Goal: Information Seeking & Learning: Understand process/instructions

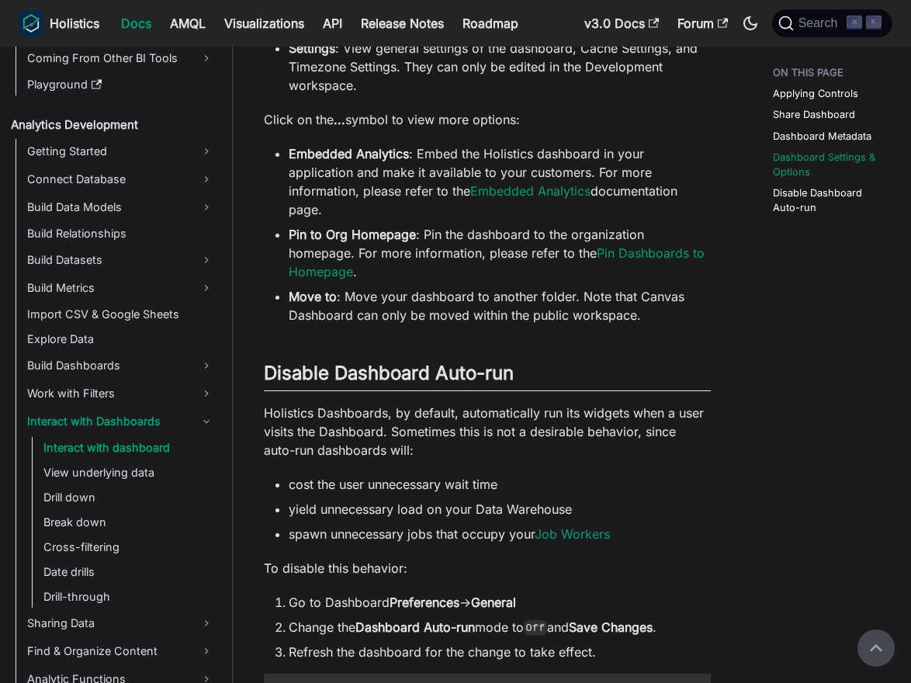
scroll to position [1609, 0]
click at [529, 362] on link "​" at bounding box center [523, 373] width 18 height 23
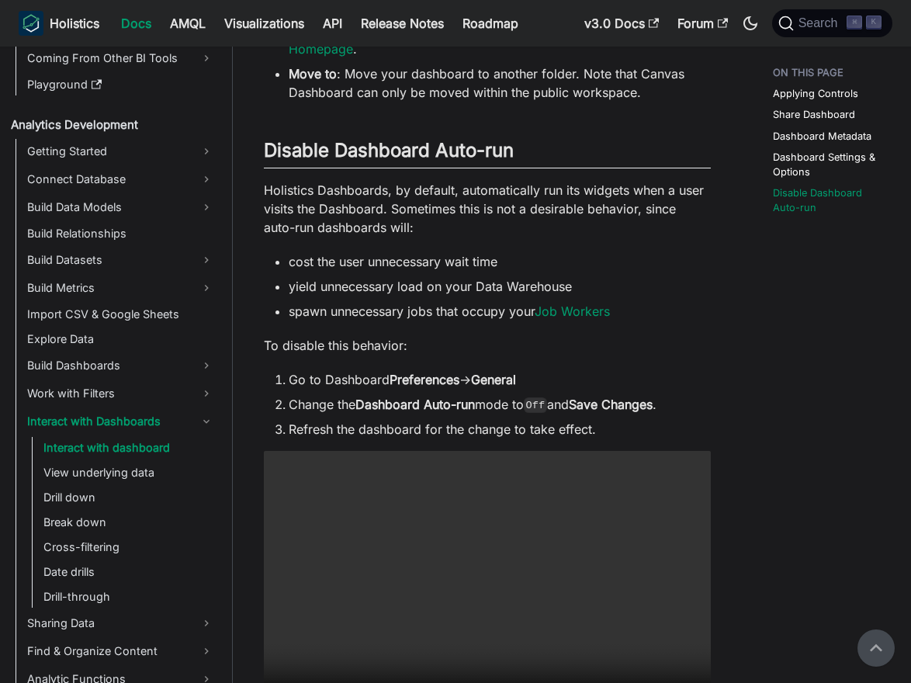
scroll to position [1829, 0]
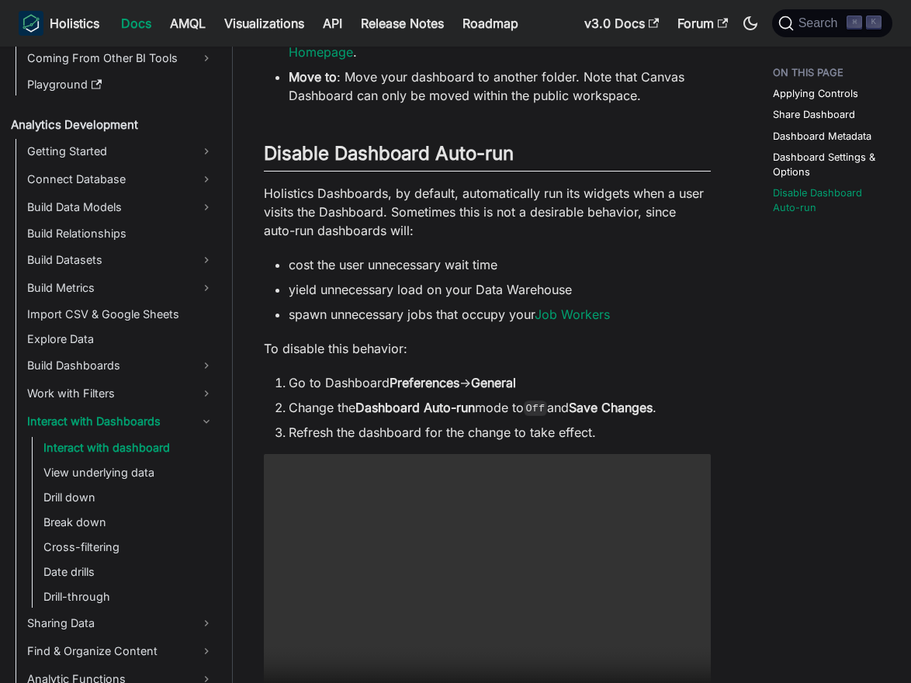
drag, startPoint x: 324, startPoint y: 271, endPoint x: 414, endPoint y: 270, distance: 90.8
click at [415, 280] on li "yield unnecessary load on your Data Warehouse" at bounding box center [500, 289] width 422 height 19
drag, startPoint x: 321, startPoint y: 271, endPoint x: 423, endPoint y: 272, distance: 102.5
click at [423, 280] on li "yield unnecessary load on your Data Warehouse" at bounding box center [500, 289] width 422 height 19
copy li "unnecessary load"
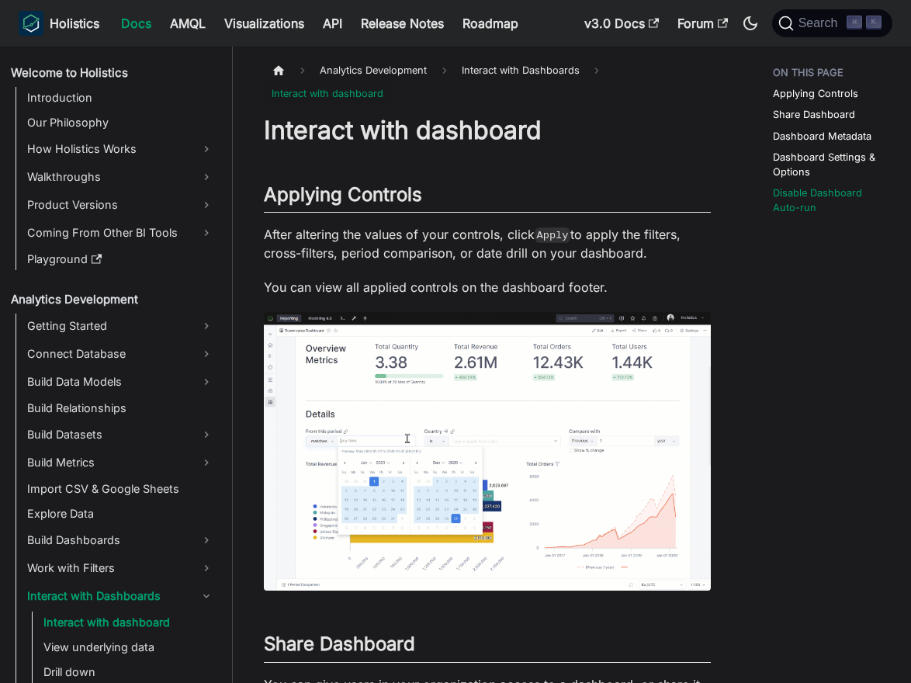
scroll to position [1899, 0]
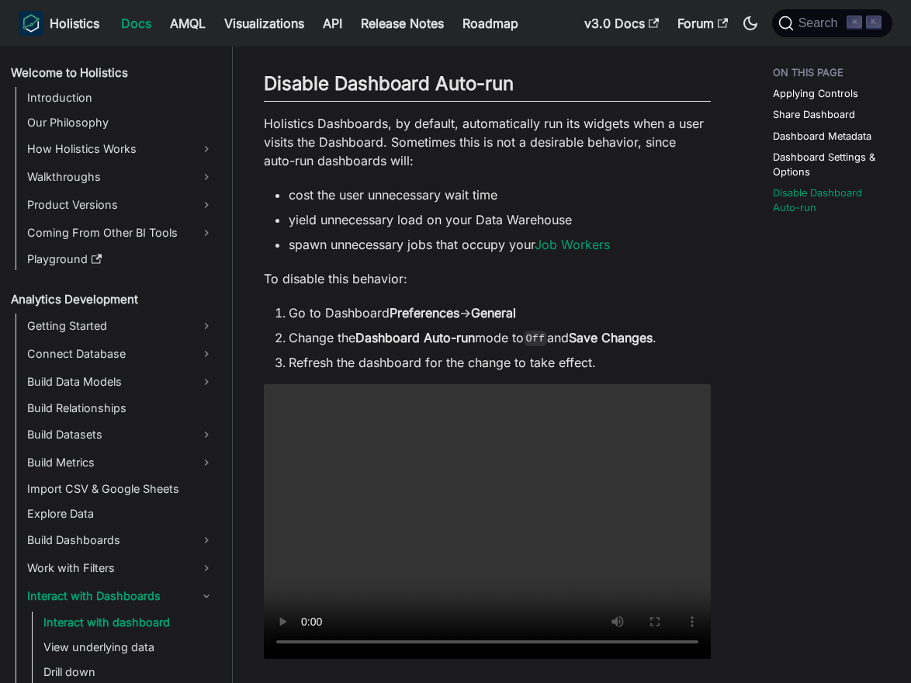
click at [529, 72] on link "​" at bounding box center [523, 83] width 18 height 23
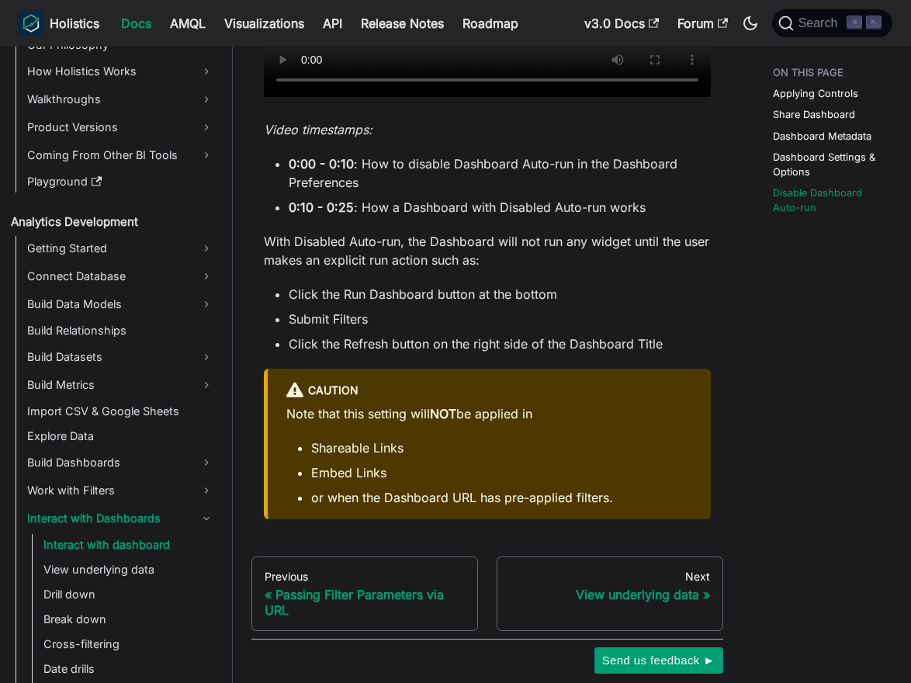
scroll to position [2467, 0]
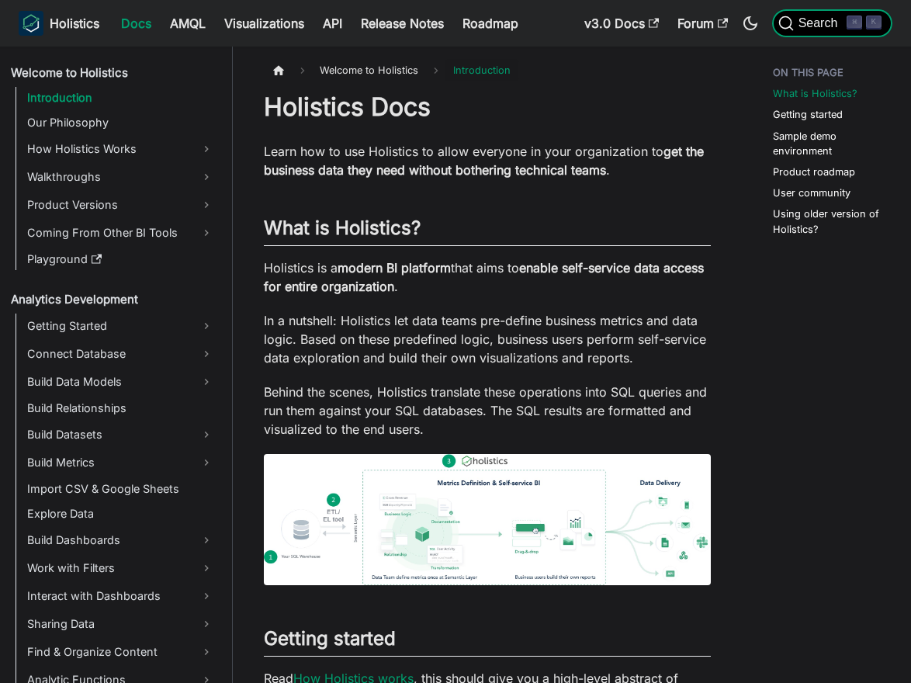
click at [828, 33] on button "Search ⌘ K" at bounding box center [832, 23] width 120 height 28
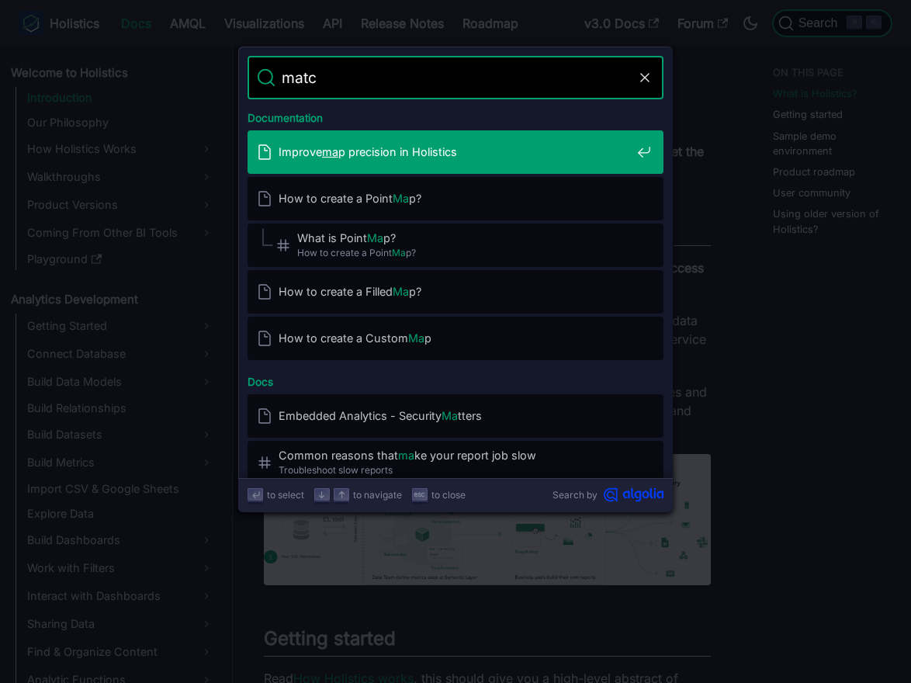
type input "match"
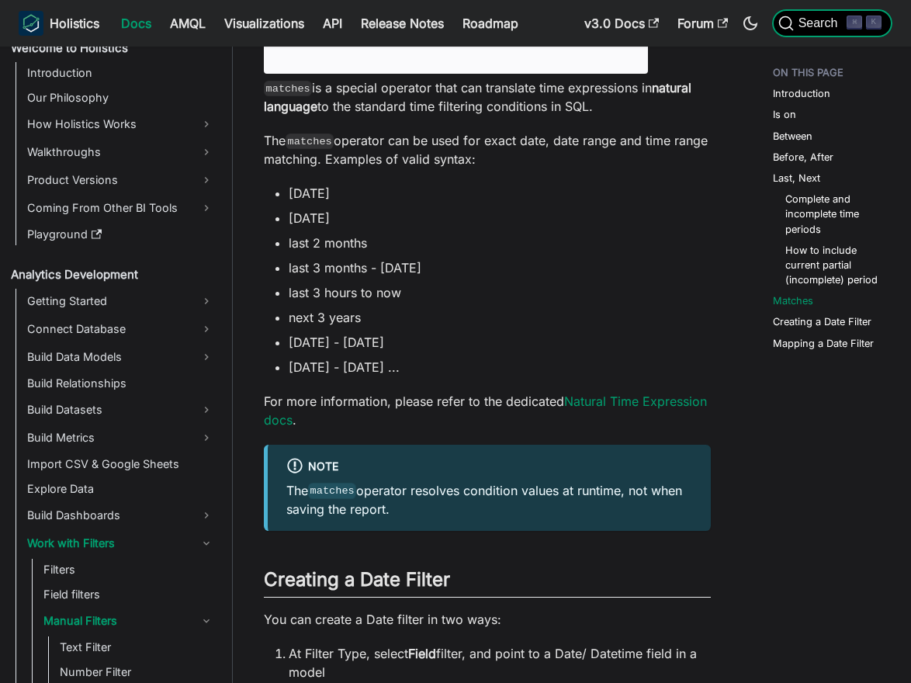
scroll to position [4094, 0]
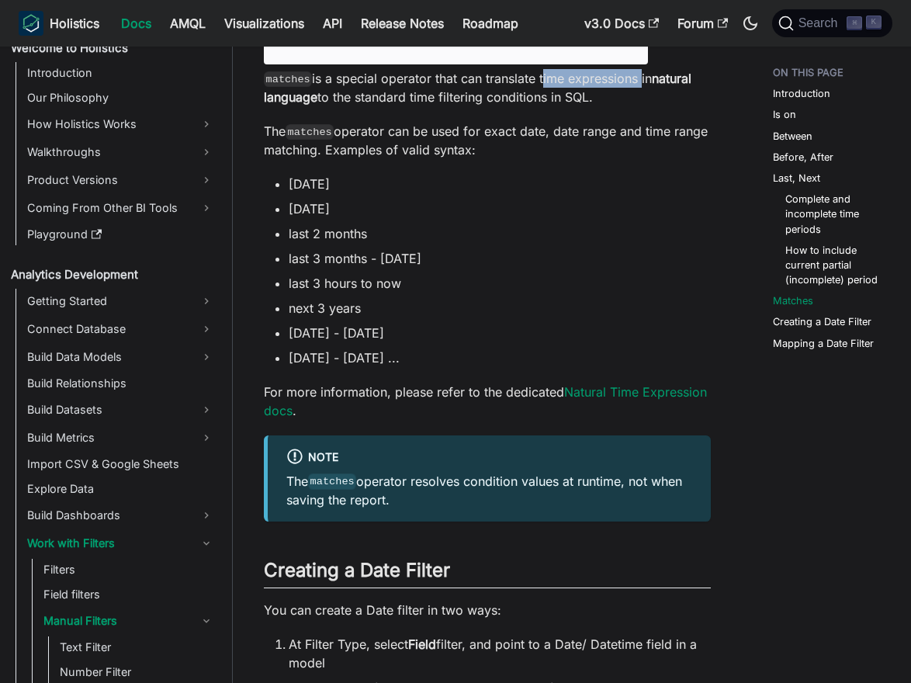
drag, startPoint x: 543, startPoint y: 171, endPoint x: 642, endPoint y: 170, distance: 98.6
click at [642, 106] on p "matches is a special operator that can translate time expressions in natural la…" at bounding box center [487, 87] width 447 height 37
copy p "time expressions"
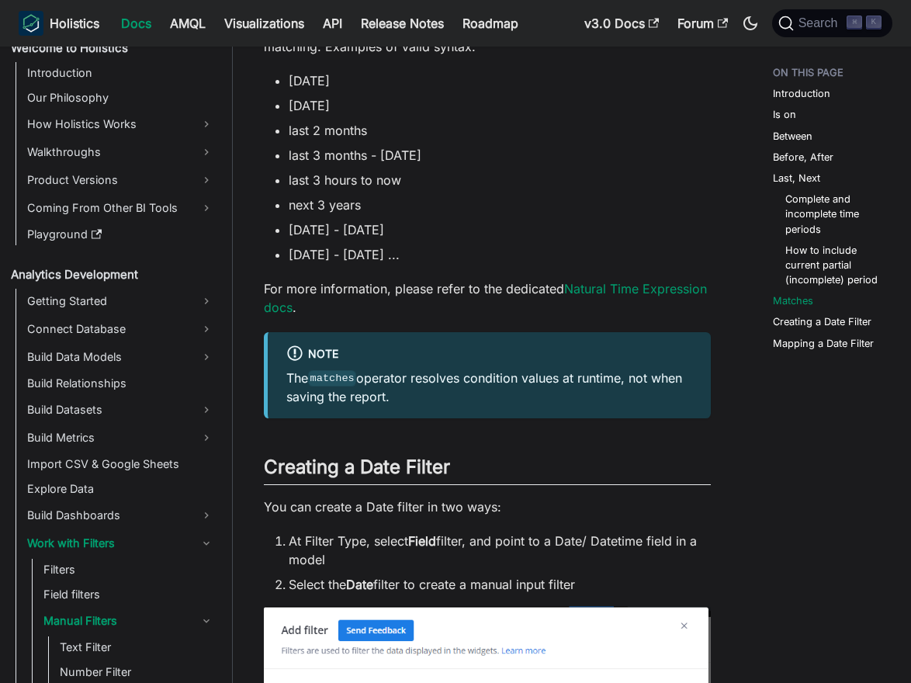
scroll to position [4200, 0]
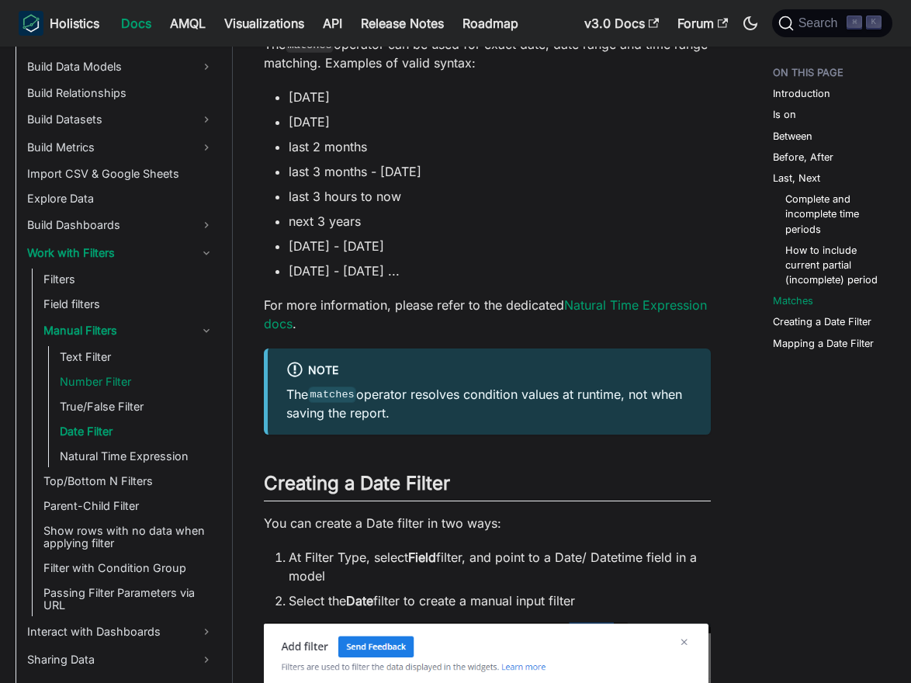
scroll to position [321, 0]
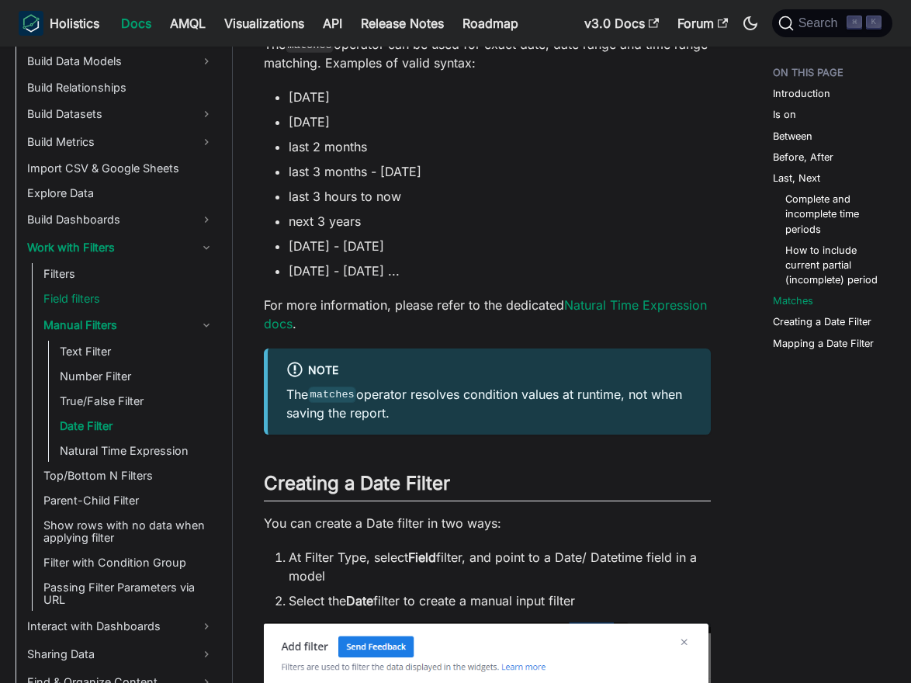
click at [96, 299] on link "Field filters" at bounding box center [129, 299] width 180 height 22
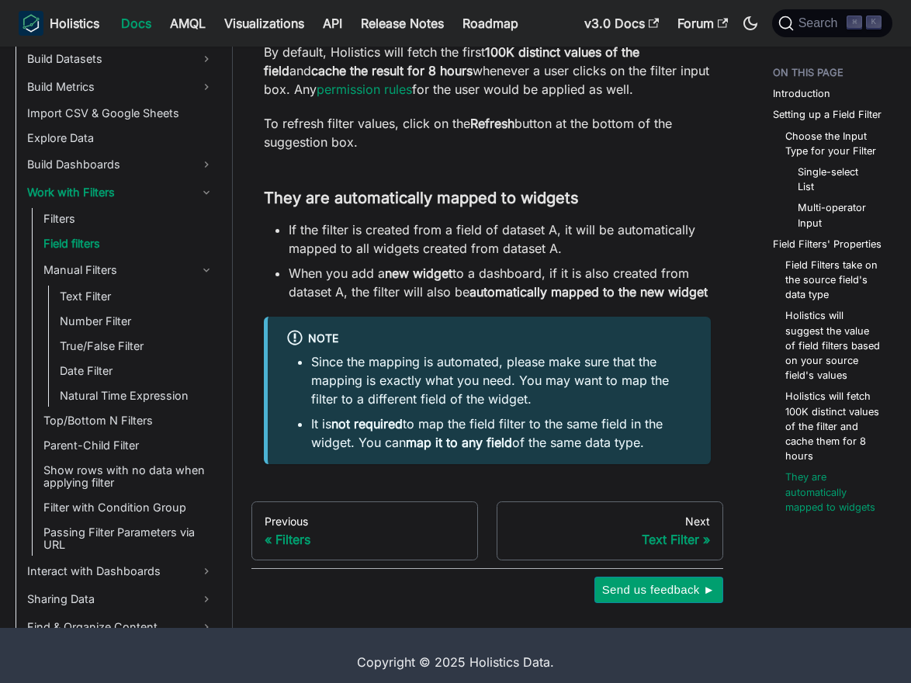
scroll to position [4663, 0]
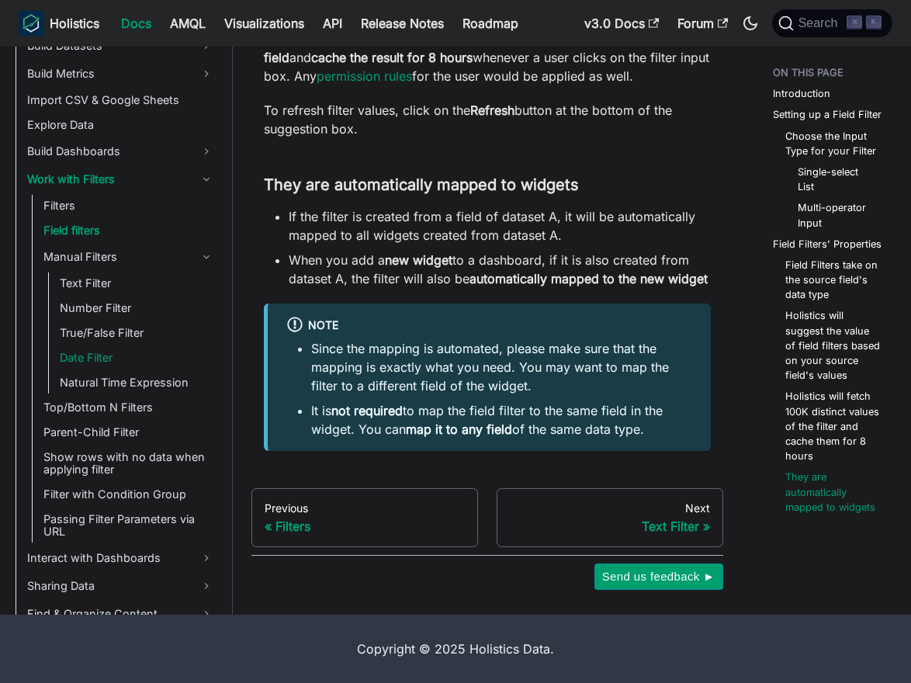
click at [102, 359] on link "Date Filter" at bounding box center [137, 358] width 164 height 22
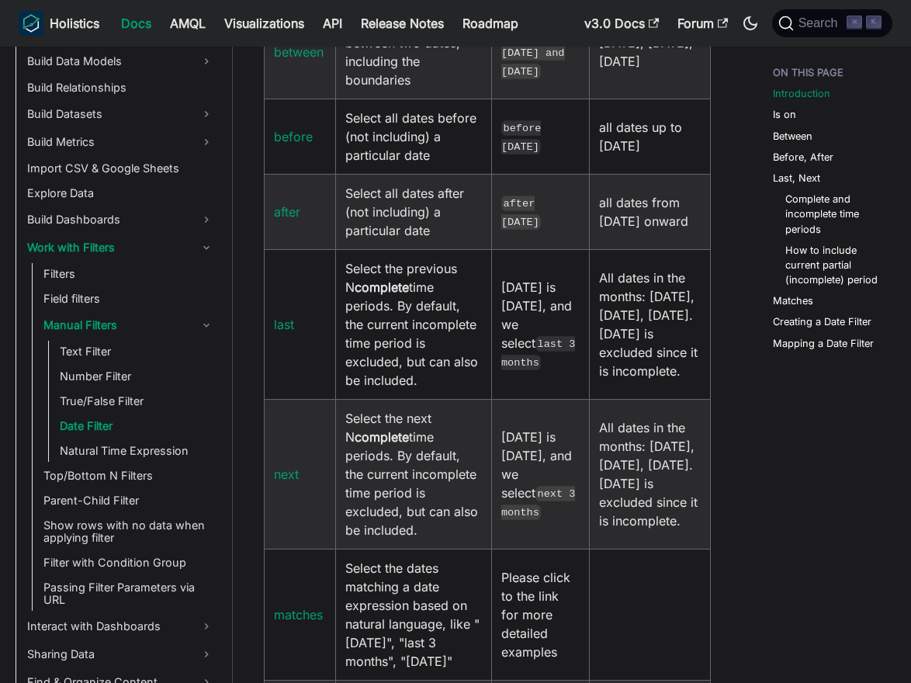
scroll to position [990, 0]
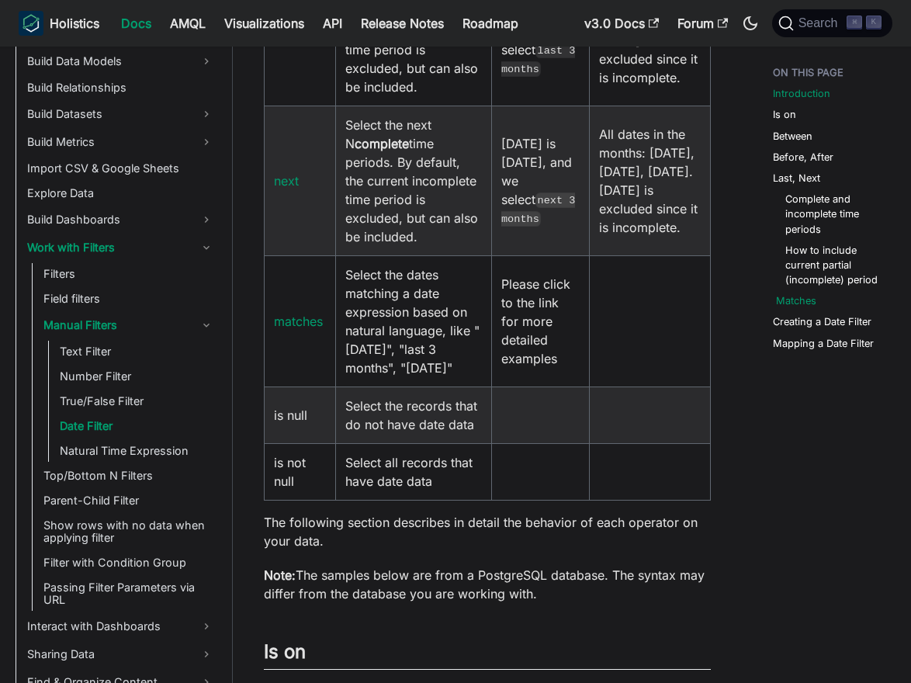
click at [796, 303] on link "Matches" at bounding box center [796, 300] width 40 height 15
